Goal: Transaction & Acquisition: Obtain resource

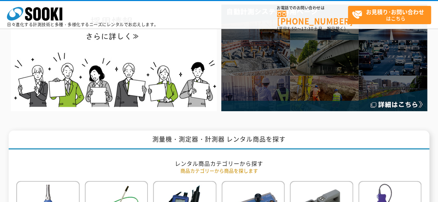
scroll to position [277, 0]
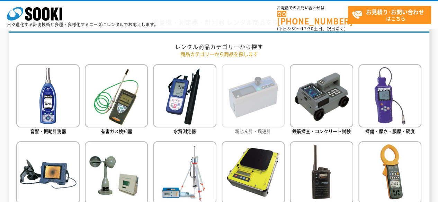
click at [277, 110] on img at bounding box center [252, 95] width 63 height 63
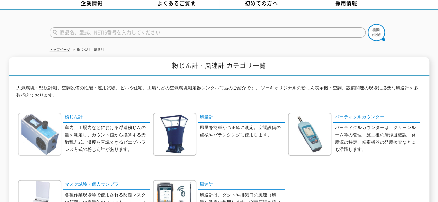
scroll to position [69, 0]
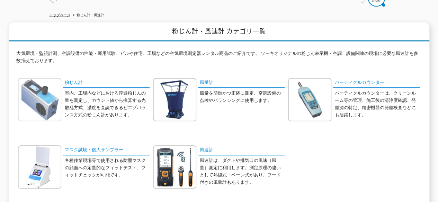
click at [53, 99] on img at bounding box center [39, 99] width 43 height 43
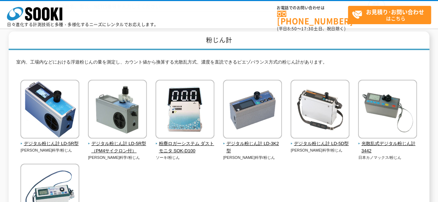
scroll to position [104, 0]
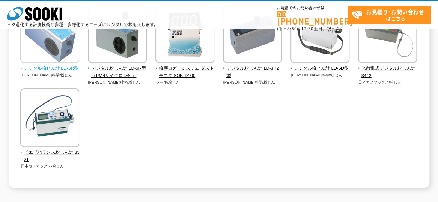
click at [57, 63] on img at bounding box center [49, 34] width 59 height 61
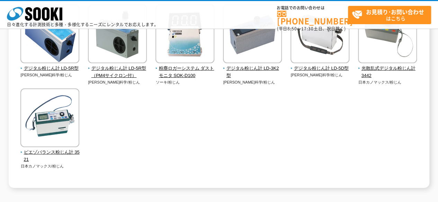
drag, startPoint x: 136, startPoint y: 31, endPoint x: 155, endPoint y: 13, distance: 26.2
click at [152, 18] on body "株式会社 ソーキ spMenu 日々進化する計測技術と多種・多様化するニーズにレンタルでお応えします。 お電話でのお問い合わせは 0120-856-990 (…" at bounding box center [219, 91] width 438 height 389
